Goal: Register for event/course

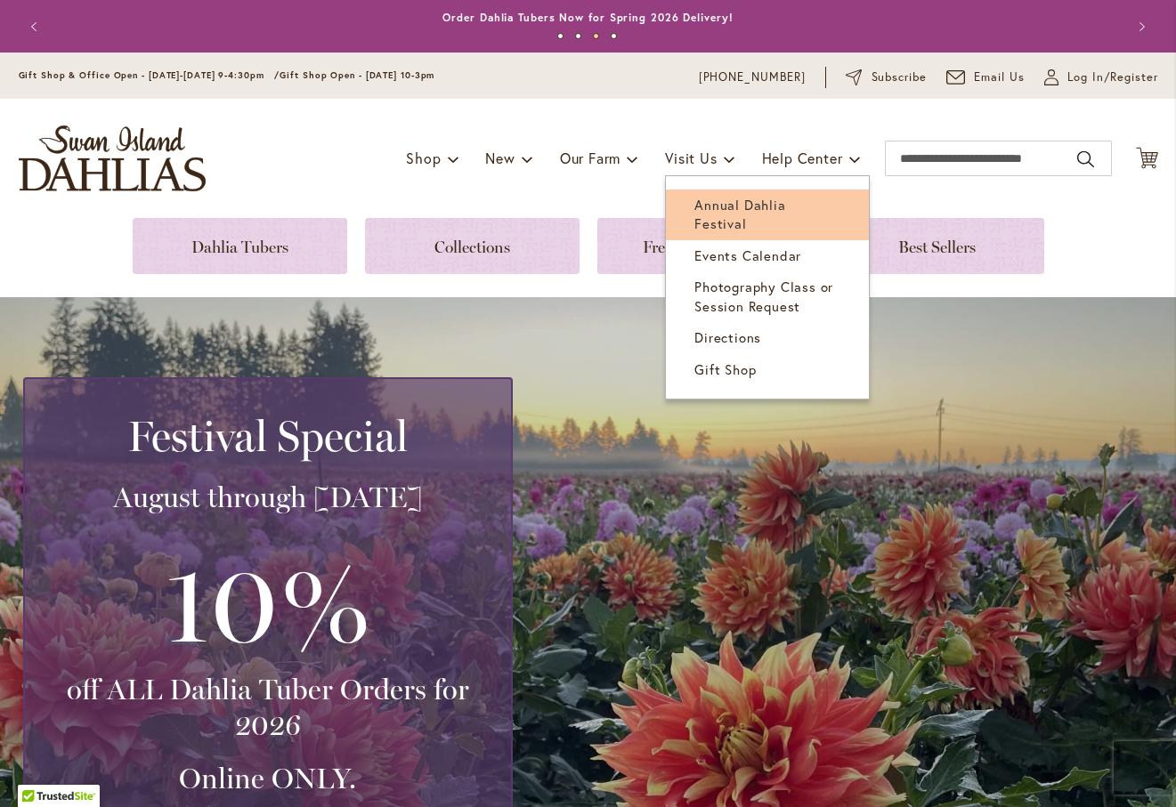
click at [742, 210] on span "Annual Dahlia Festival" at bounding box center [739, 214] width 91 height 36
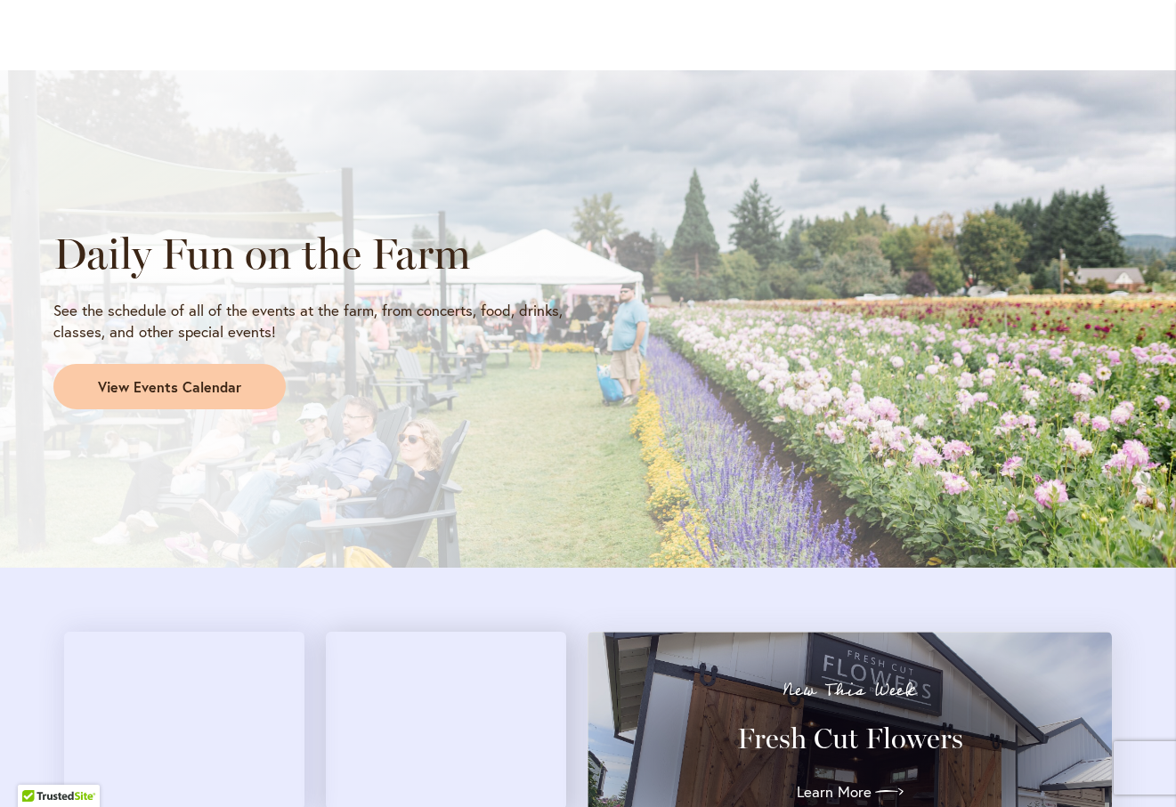
scroll to position [1419, 0]
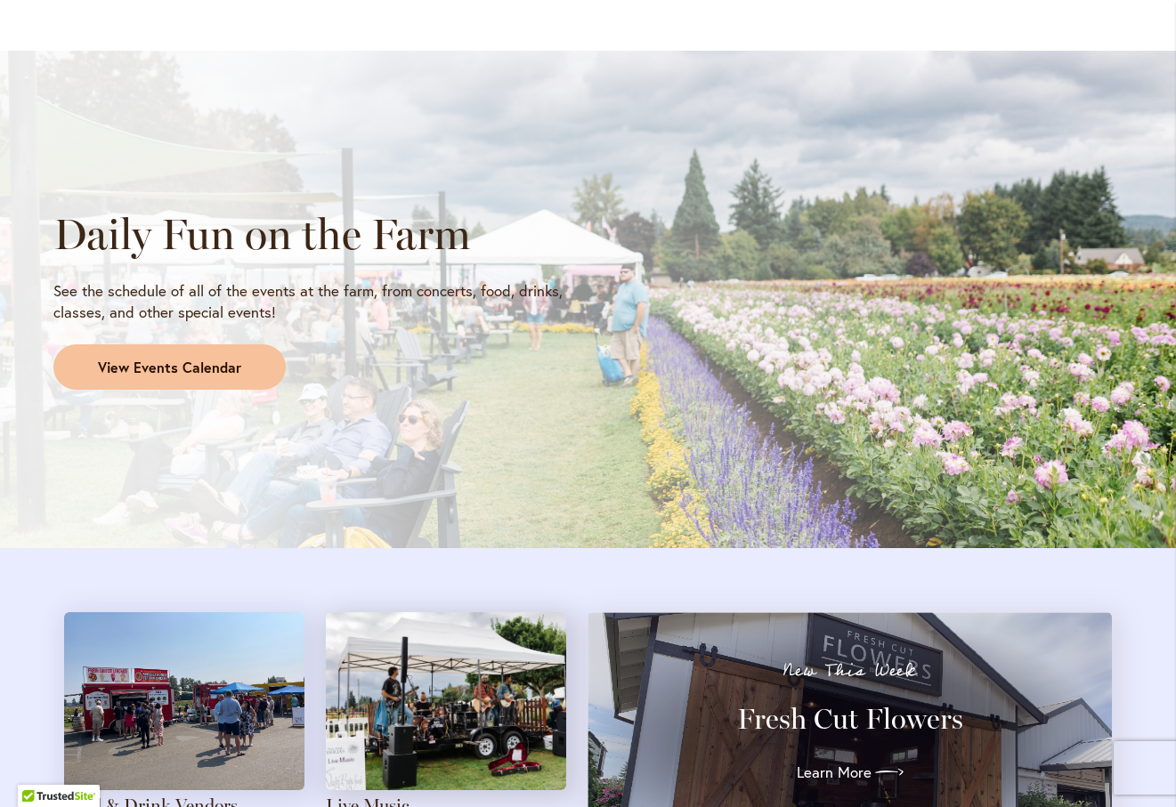
click at [173, 359] on span "View Events Calendar" at bounding box center [169, 368] width 143 height 20
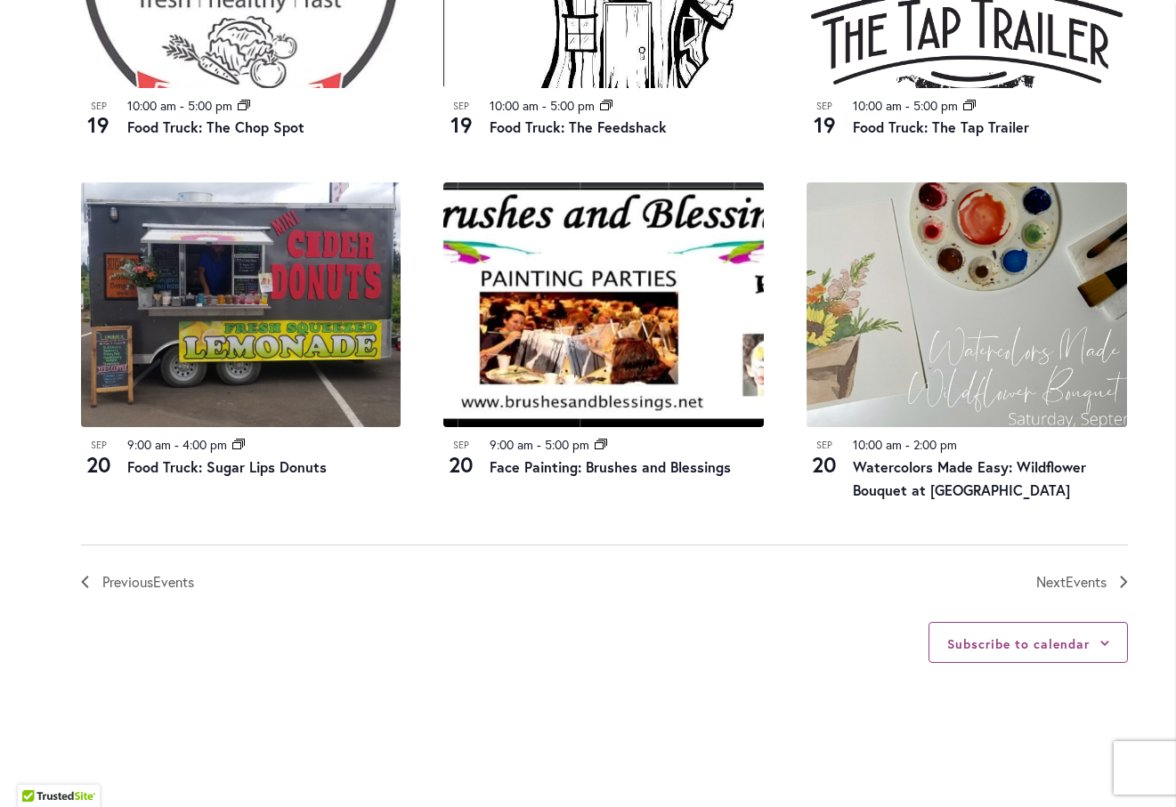
scroll to position [1869, 0]
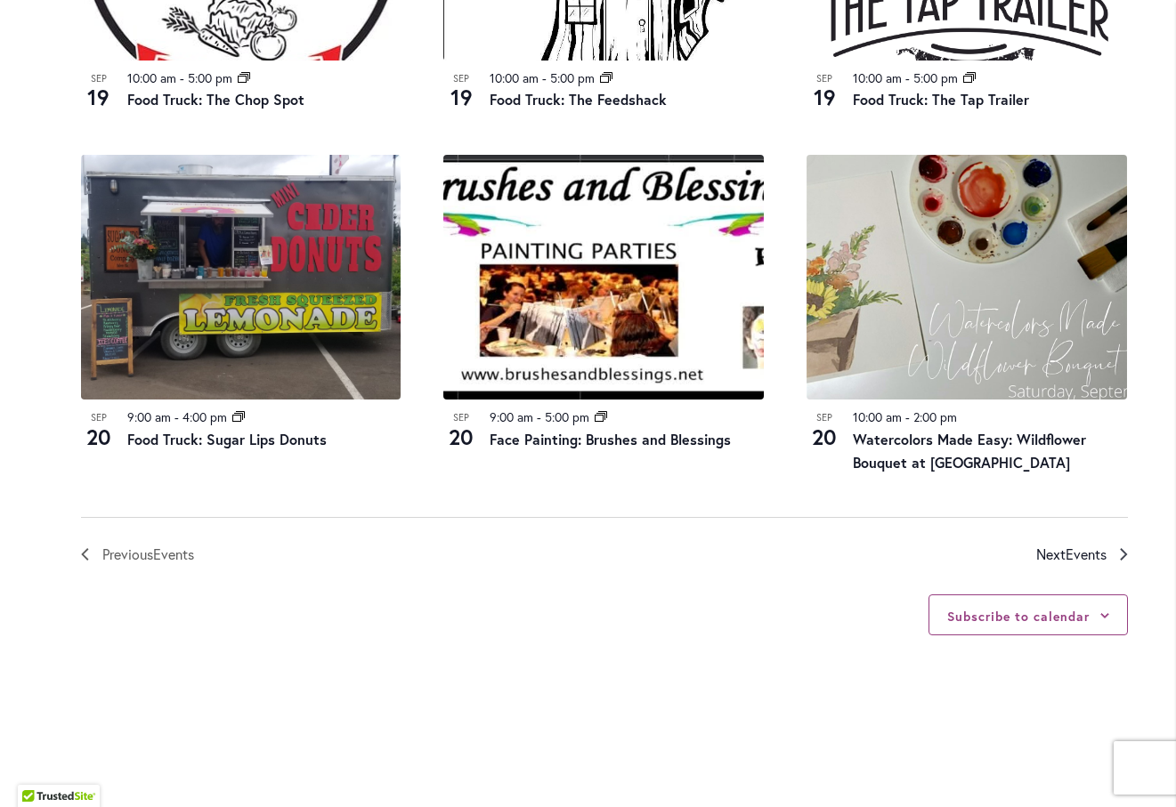
click at [1083, 554] on span "Events" at bounding box center [1085, 554] width 41 height 19
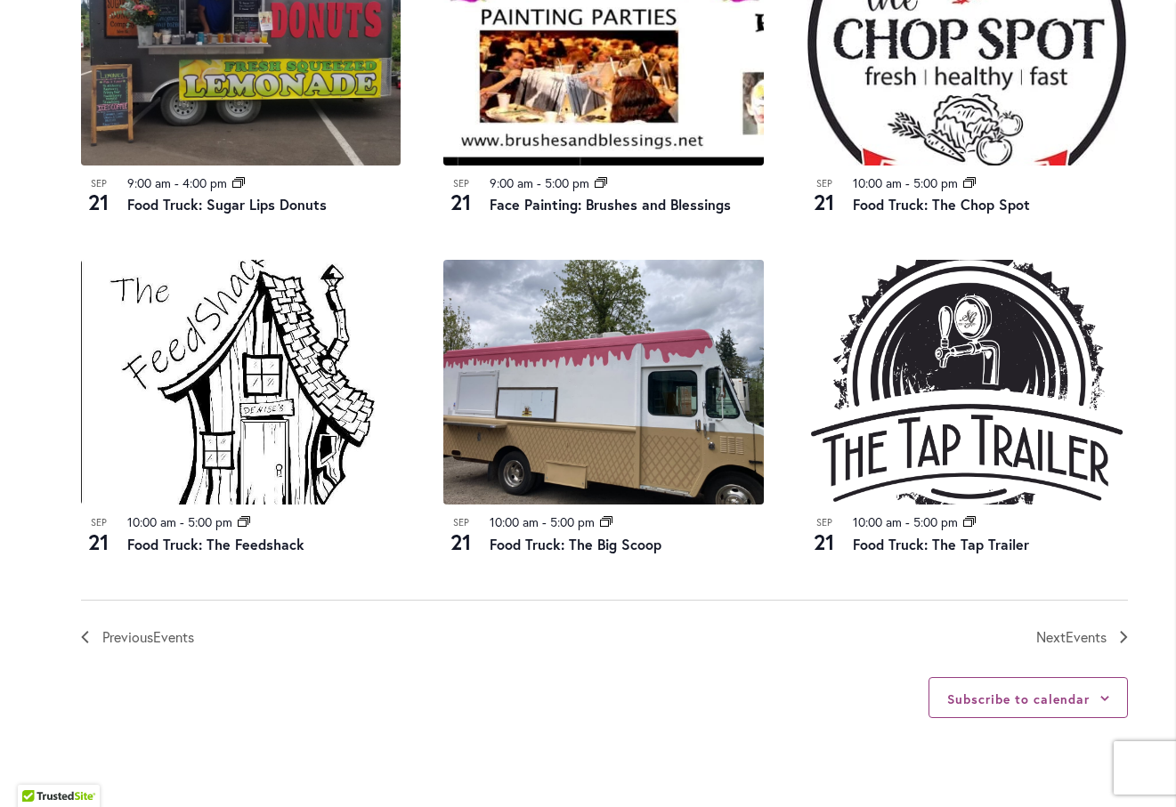
scroll to position [1791, 0]
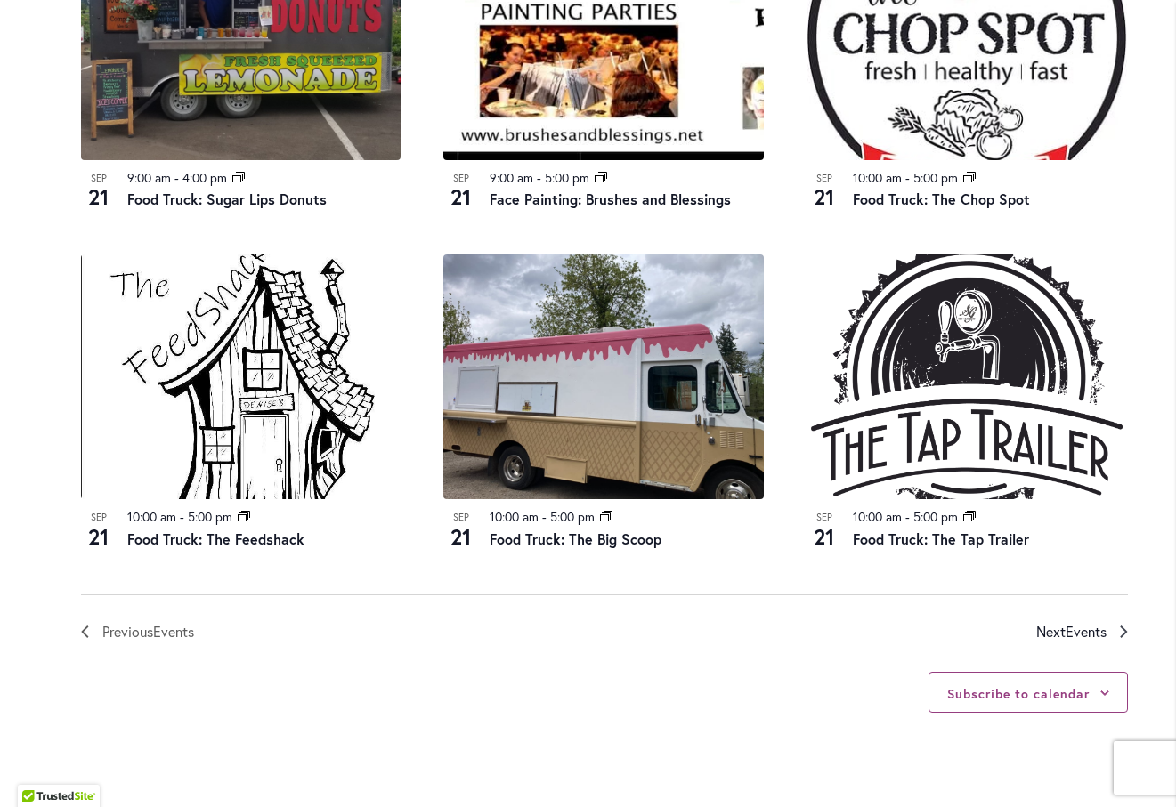
click at [1067, 626] on span "Events" at bounding box center [1085, 631] width 41 height 19
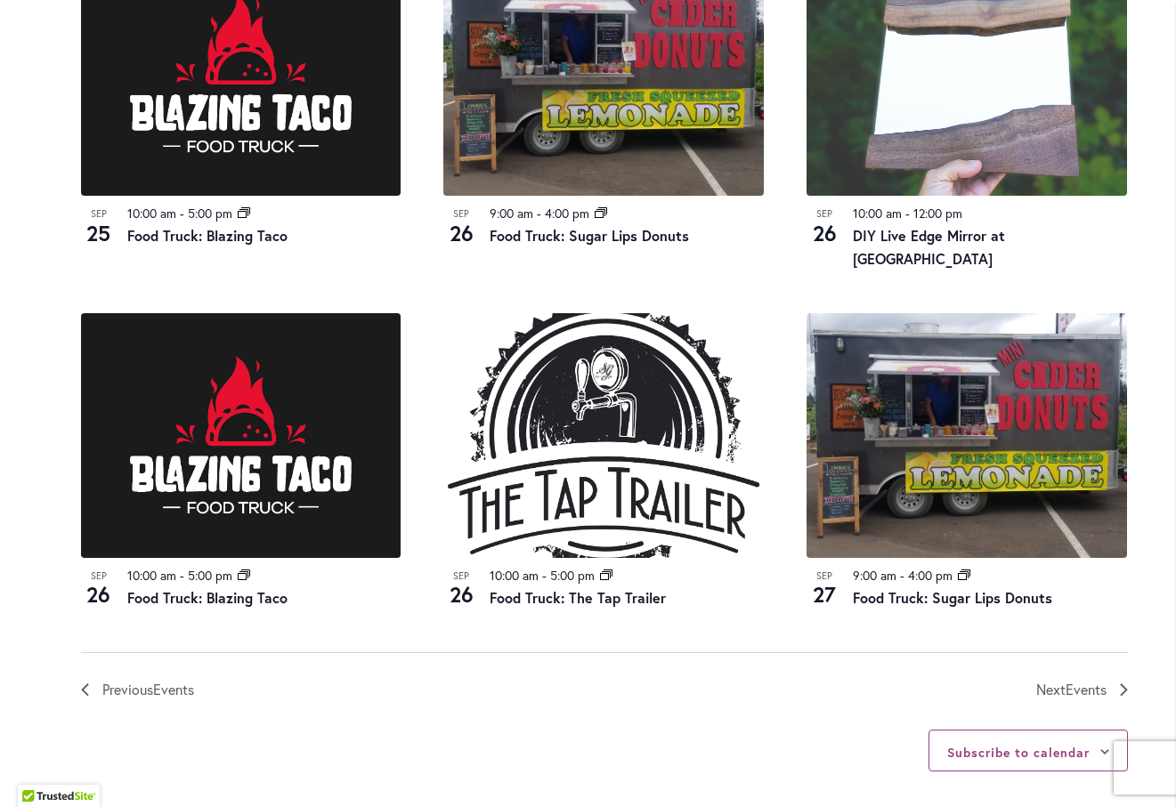
scroll to position [1801, 0]
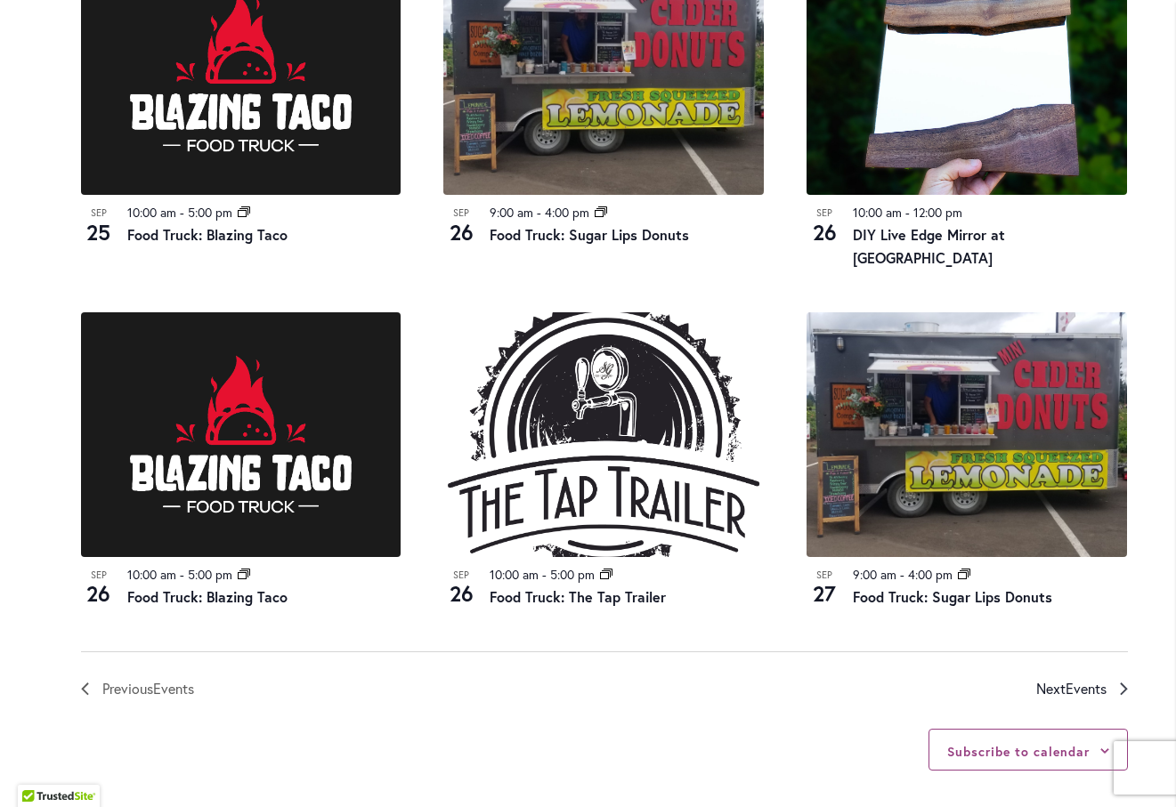
click at [1109, 677] on link "Next Events" at bounding box center [1082, 688] width 92 height 23
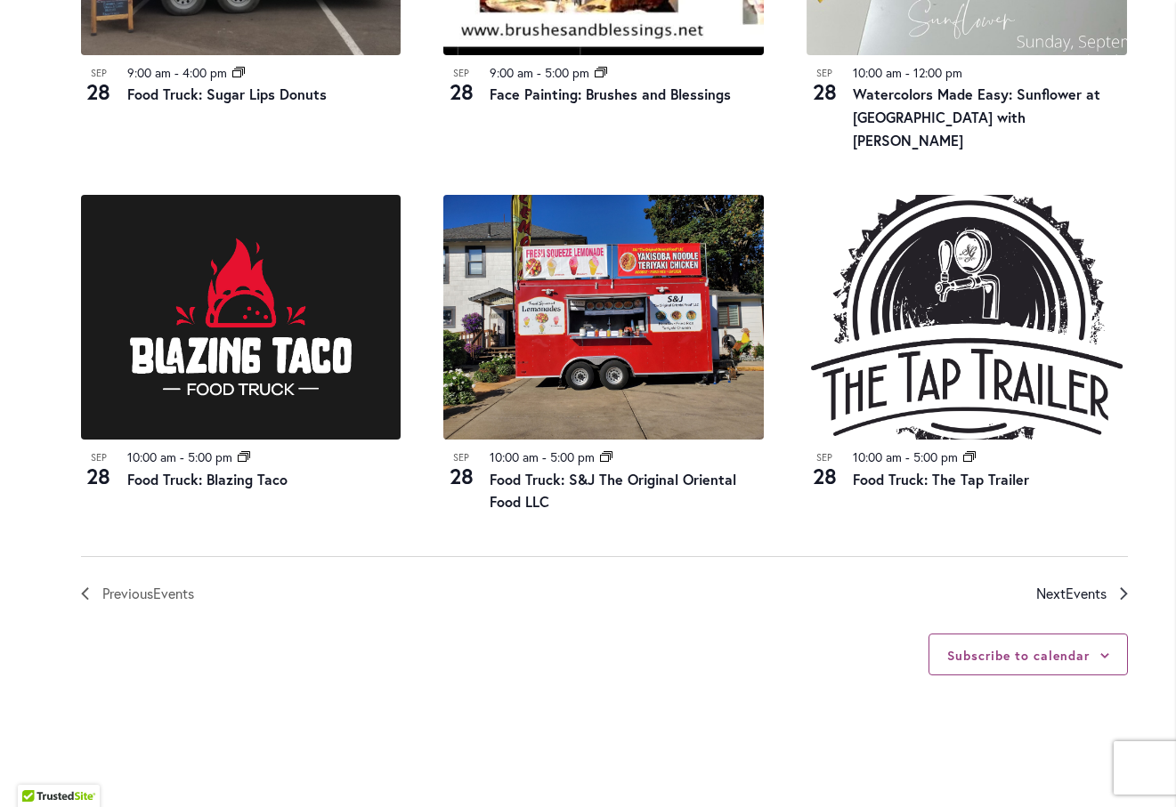
click at [1068, 584] on span "Events" at bounding box center [1085, 593] width 41 height 19
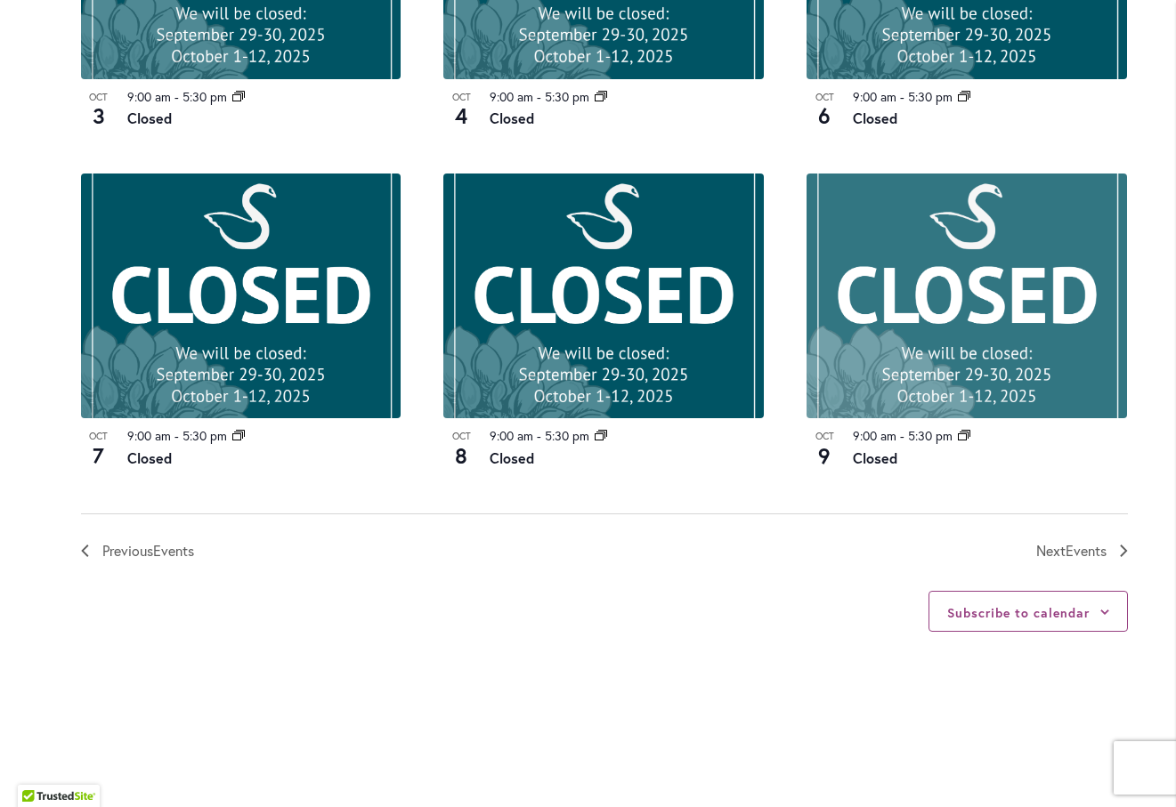
scroll to position [1880, 0]
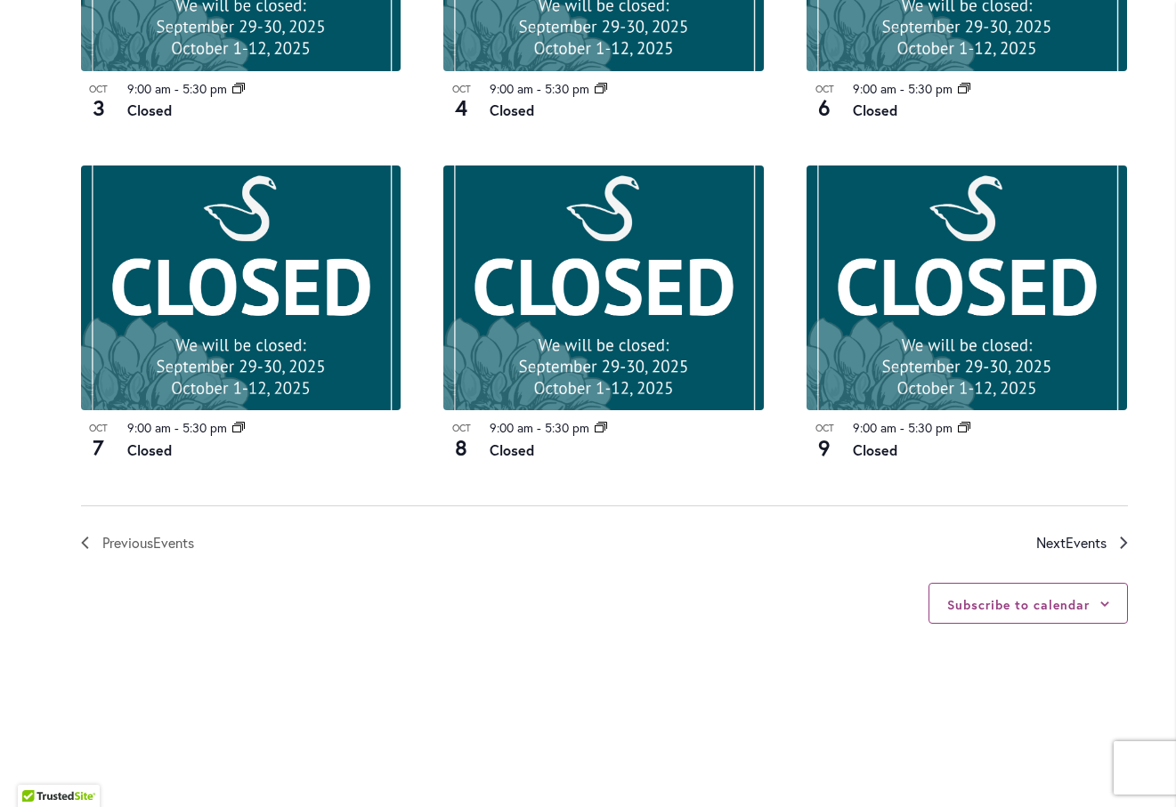
click at [1060, 544] on span "Next Events" at bounding box center [1071, 542] width 70 height 23
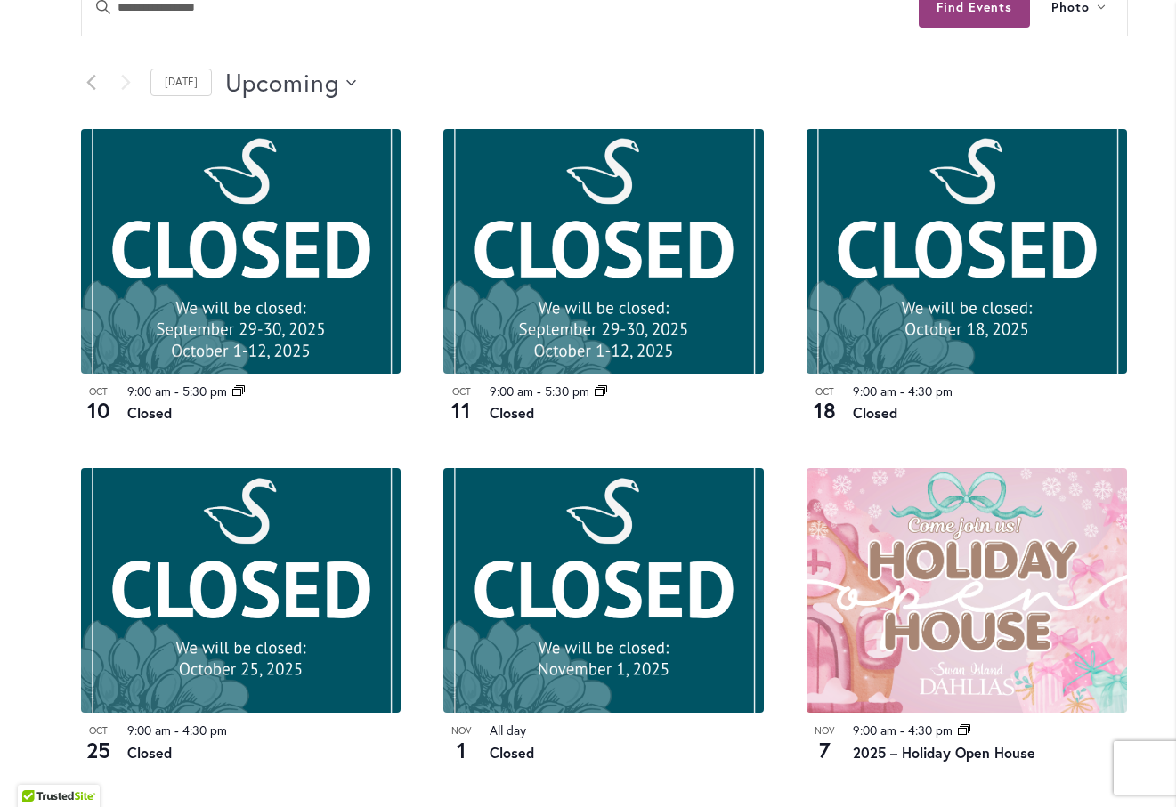
click at [293, 90] on span "Upcoming" at bounding box center [282, 83] width 115 height 36
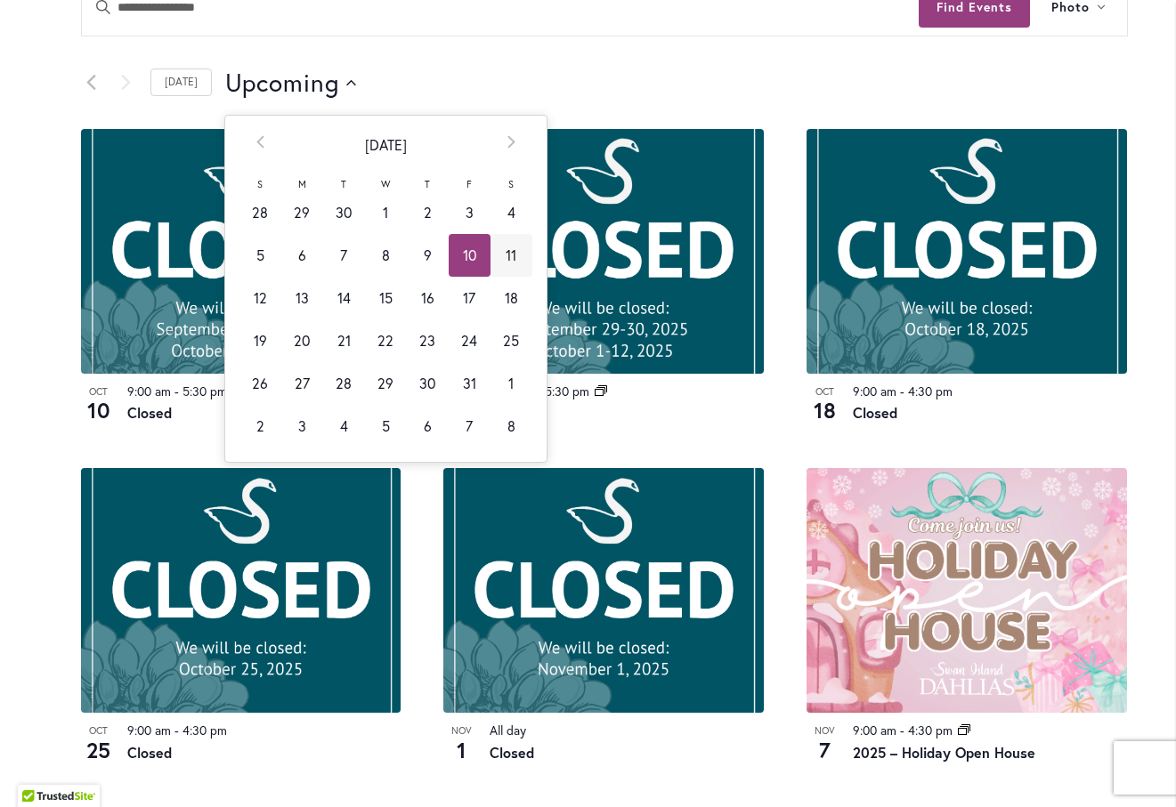
click at [492, 244] on td "11" at bounding box center [511, 255] width 42 height 43
type input "**********"
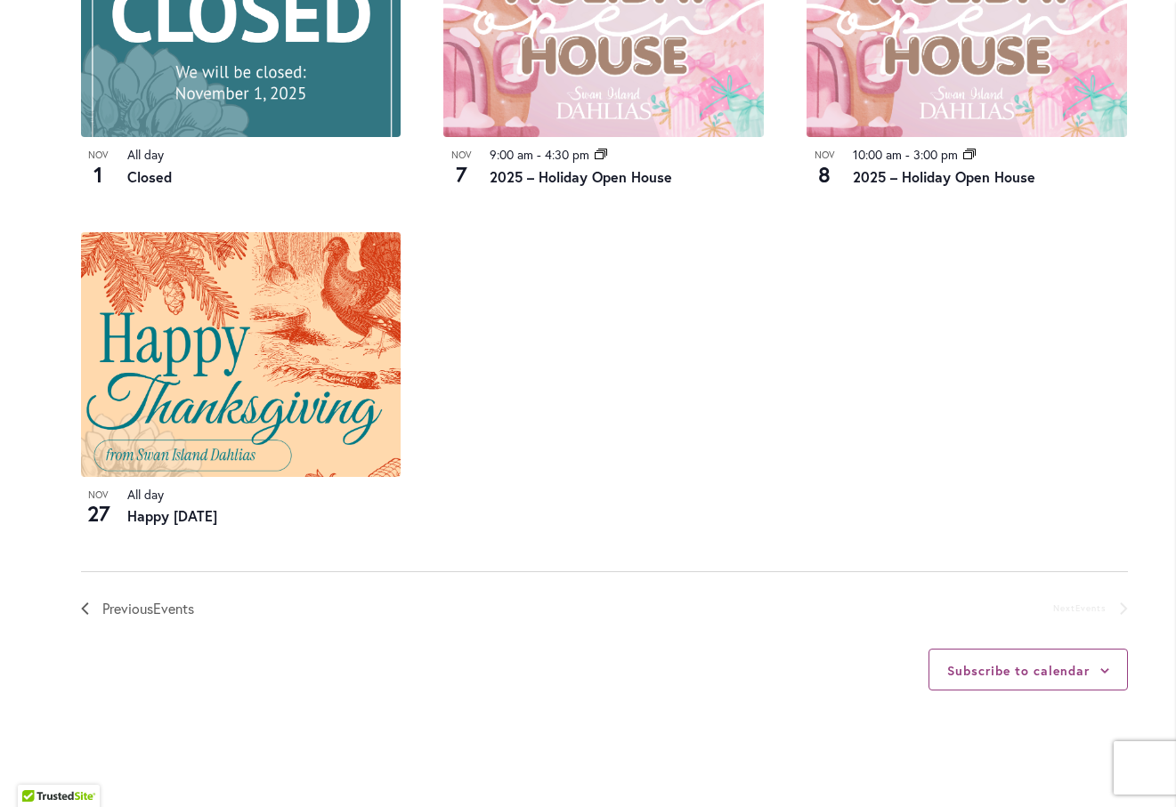
scroll to position [1443, 0]
